Goal: Task Accomplishment & Management: Use online tool/utility

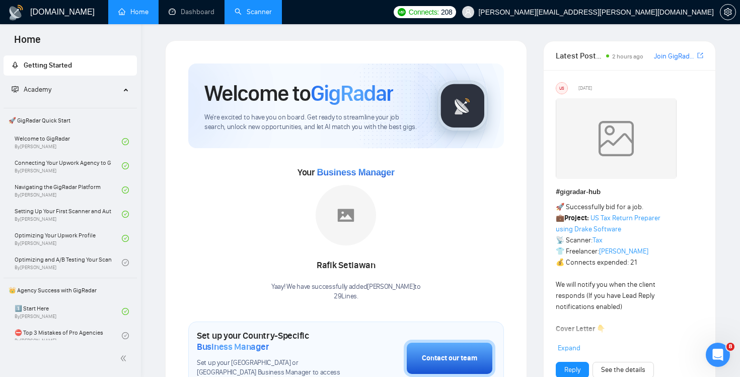
click at [258, 13] on link "Scanner" at bounding box center [253, 12] width 37 height 9
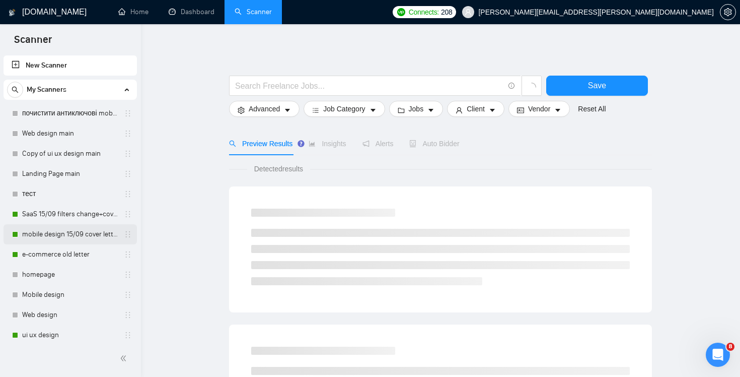
click at [74, 232] on link "mobile design 15/09 cover letter another first part" at bounding box center [70, 234] width 96 height 20
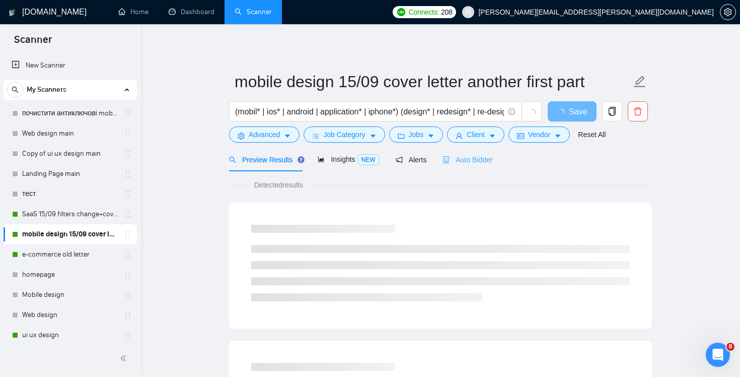
click at [462, 166] on div "Auto Bidder" at bounding box center [468, 160] width 50 height 24
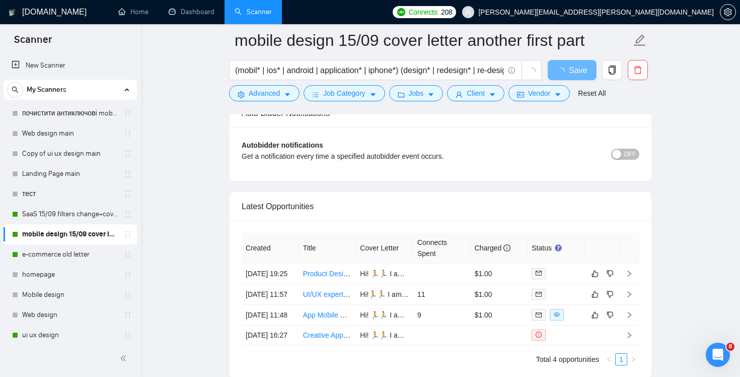
scroll to position [2323, 0]
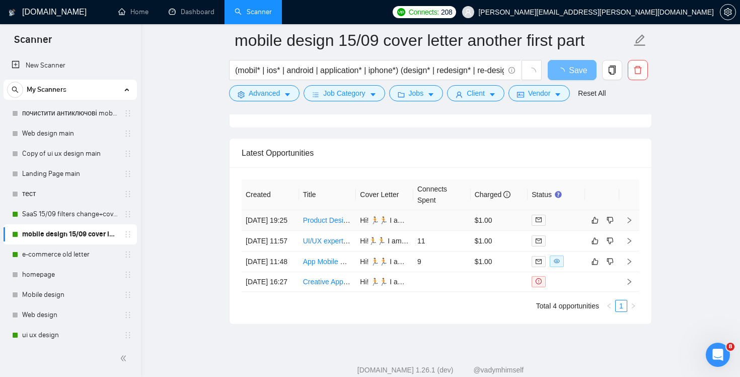
click at [453, 231] on td at bounding box center [442, 220] width 57 height 21
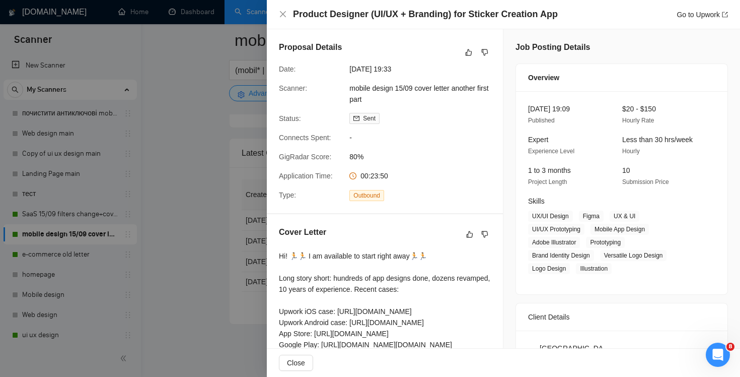
scroll to position [186, 0]
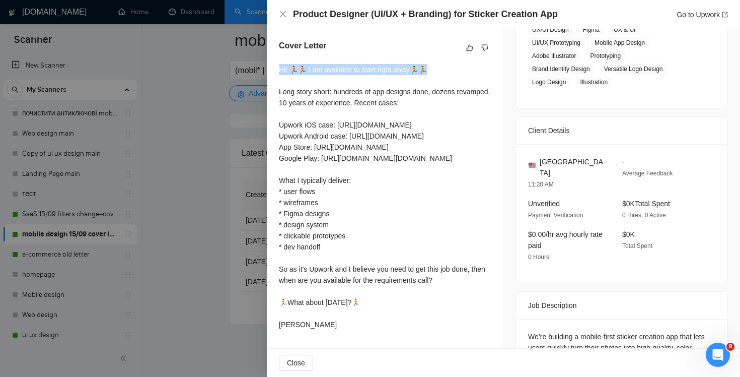
drag, startPoint x: 424, startPoint y: 67, endPoint x: 274, endPoint y: 72, distance: 149.1
click at [274, 72] on div "Cover Letter Hi! 🏃🏃 I am available to start right away🏃🏃 Long story short: hund…" at bounding box center [385, 187] width 236 height 318
copy div "Hi! 🏃🏃 I am available to start right away🏃🏃 Lo"
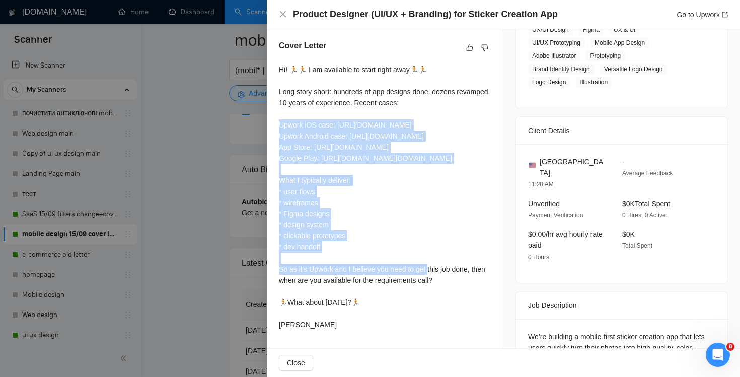
drag, startPoint x: 362, startPoint y: 212, endPoint x: 273, endPoint y: 122, distance: 126.4
click at [273, 122] on div "Cover Letter Hi! 🏃🏃 I am available to start right away🏃🏃 Long story short: hund…" at bounding box center [385, 187] width 236 height 318
copy div "rk iOS case: [URL][DOMAIN_NAME] Upwork Android case: [URL][DOMAIN_NAME] App Sto…"
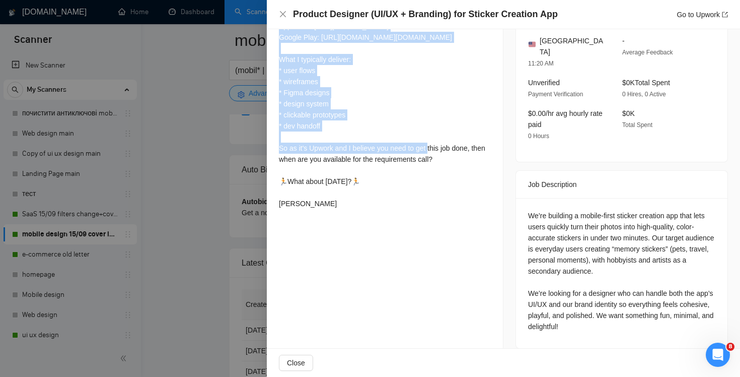
scroll to position [306, 0]
drag, startPoint x: 459, startPoint y: 215, endPoint x: 273, endPoint y: 205, distance: 185.6
click at [273, 205] on div "Cover Letter Hi! 🏃🏃 I am available to start right away🏃🏃 Long story short: hund…" at bounding box center [385, 67] width 236 height 318
copy div "s it's Upwork and I believe you need to get this job done, then when are you av…"
drag, startPoint x: 300, startPoint y: 270, endPoint x: 282, endPoint y: 242, distance: 33.7
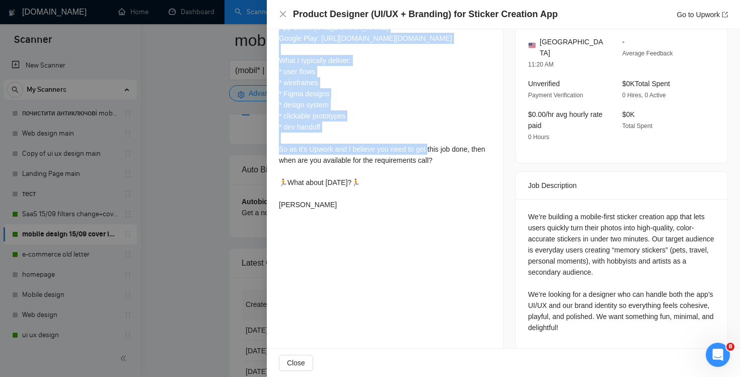
click at [282, 210] on div "Hi! 🏃🏃 I am available to start right away🏃🏃 Long story short: hundreds of app d…" at bounding box center [385, 77] width 212 height 266
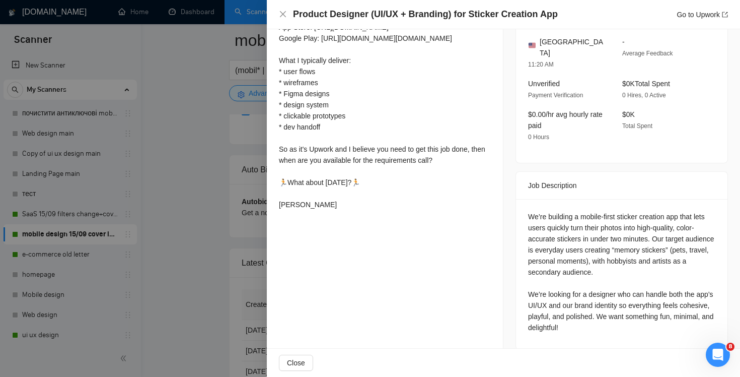
click at [323, 226] on div "Cover Letter Hi! 🏃🏃 I am available to start right away🏃🏃 Long story short: hund…" at bounding box center [385, 67] width 236 height 318
drag, startPoint x: 299, startPoint y: 268, endPoint x: 273, endPoint y: 242, distance: 36.7
click at [273, 226] on div "Cover Letter Hi! 🏃🏃 I am available to start right away🏃🏃 Long story short: hund…" at bounding box center [385, 67] width 236 height 318
copy div "t about [DATE]?🏃 [PERSON_NAME]"
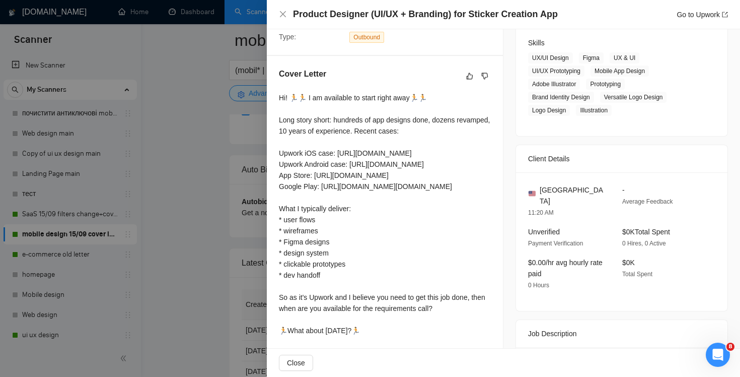
scroll to position [137, 0]
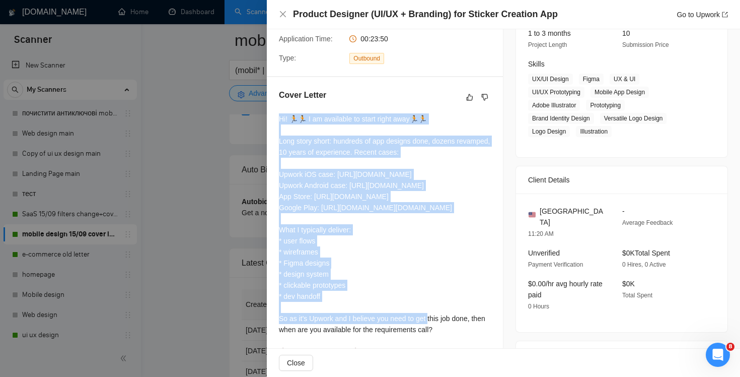
drag, startPoint x: 279, startPoint y: 116, endPoint x: 383, endPoint y: 268, distance: 184.0
click at [383, 268] on div "Hi! 🏃🏃 I am available to start right away🏃🏃 Long story short: hundreds of app d…" at bounding box center [385, 246] width 212 height 266
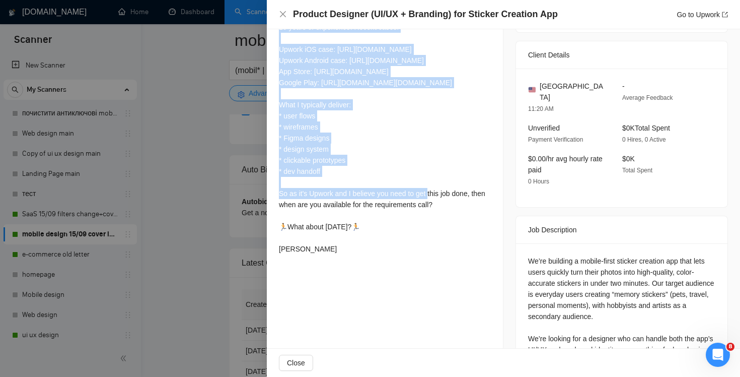
scroll to position [307, 0]
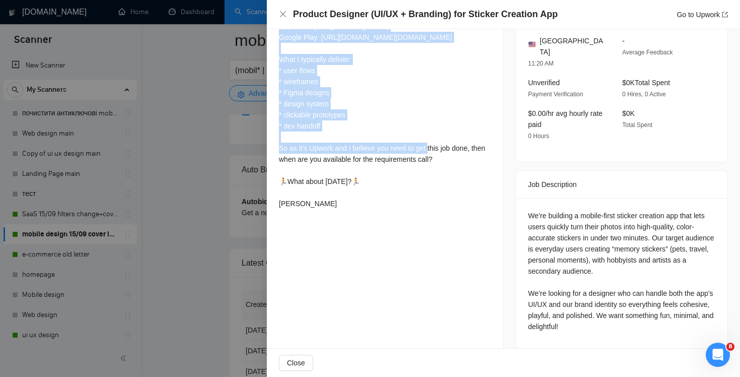
click at [319, 209] on div "Hi! 🏃🏃 I am available to start right away🏃🏃 Long story short: hundreds of app d…" at bounding box center [385, 76] width 212 height 266
copy div "Hi! 🏃🏃 I am available to start right away🏃🏃 Long story short: hundreds of app d…"
click at [279, 14] on icon "close" at bounding box center [283, 14] width 8 height 8
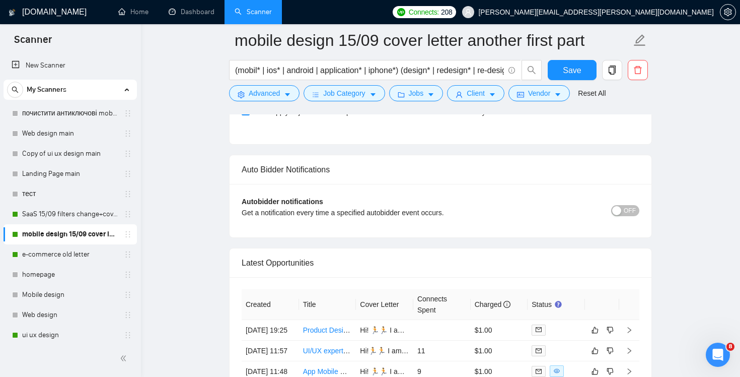
scroll to position [2499, 0]
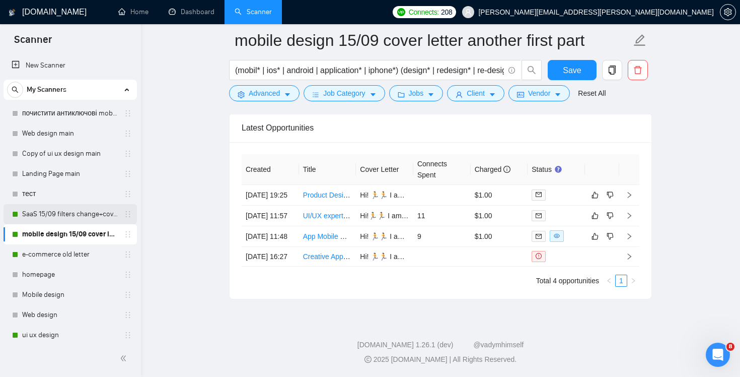
click at [36, 214] on link "SaaS 15/09 filters change+cover letter change" at bounding box center [70, 214] width 96 height 20
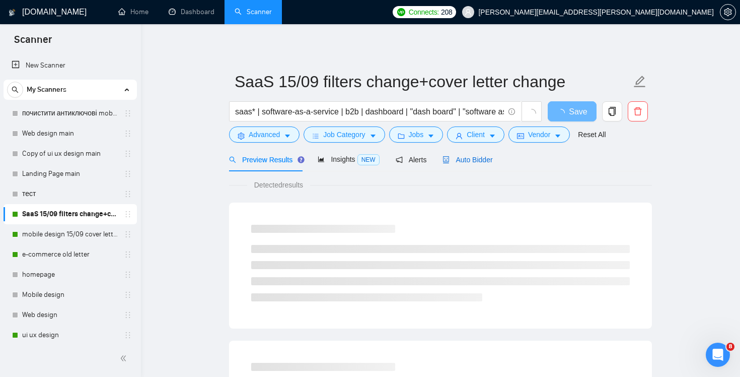
click at [477, 160] on span "Auto Bidder" at bounding box center [468, 160] width 50 height 8
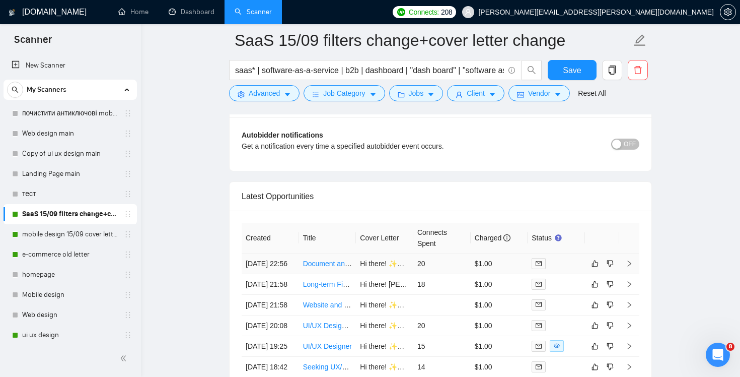
scroll to position [2457, 0]
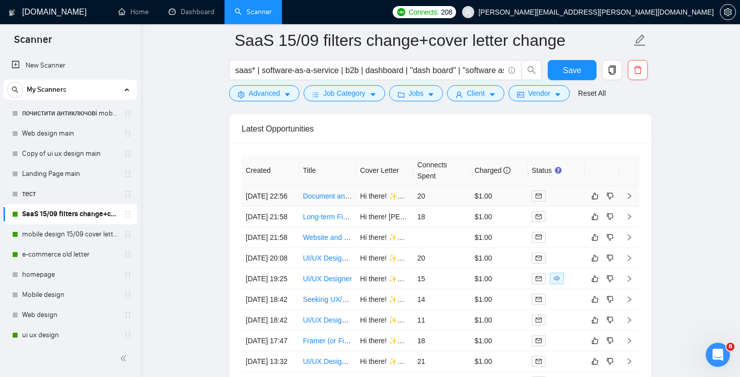
click at [449, 206] on td "20" at bounding box center [442, 196] width 57 height 21
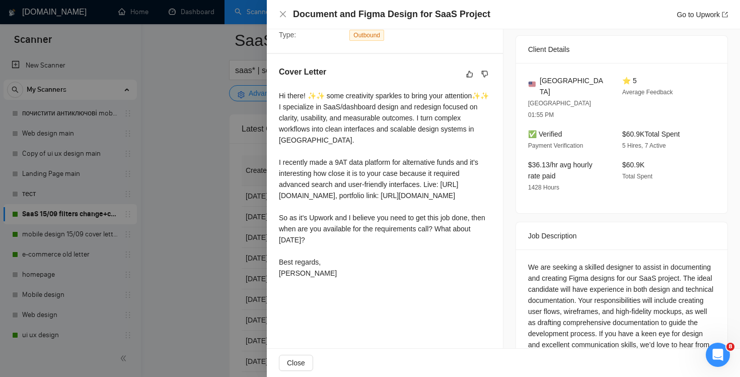
scroll to position [246, 0]
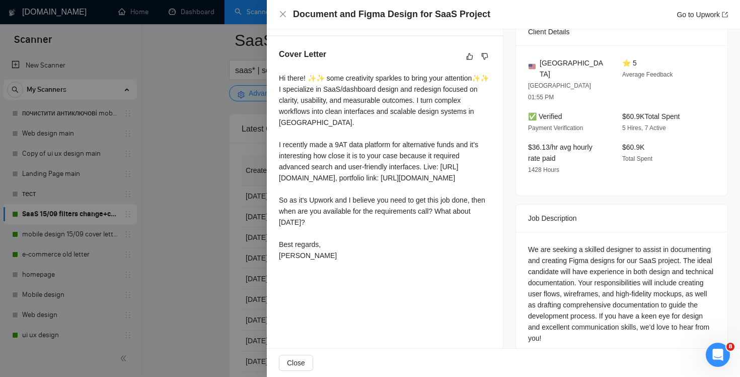
drag, startPoint x: 281, startPoint y: 87, endPoint x: 342, endPoint y: 328, distance: 249.6
click at [342, 328] on div "Proposal Details Date: [DATE] 23:01 Scanner: SaaS 15/09 filters change+cover le…" at bounding box center [385, 77] width 237 height 589
copy div "Hi there! ✨✨ some creativity sparkles to bring your attention✨✨ I specialize in…"
